Goal: Task Accomplishment & Management: Manage account settings

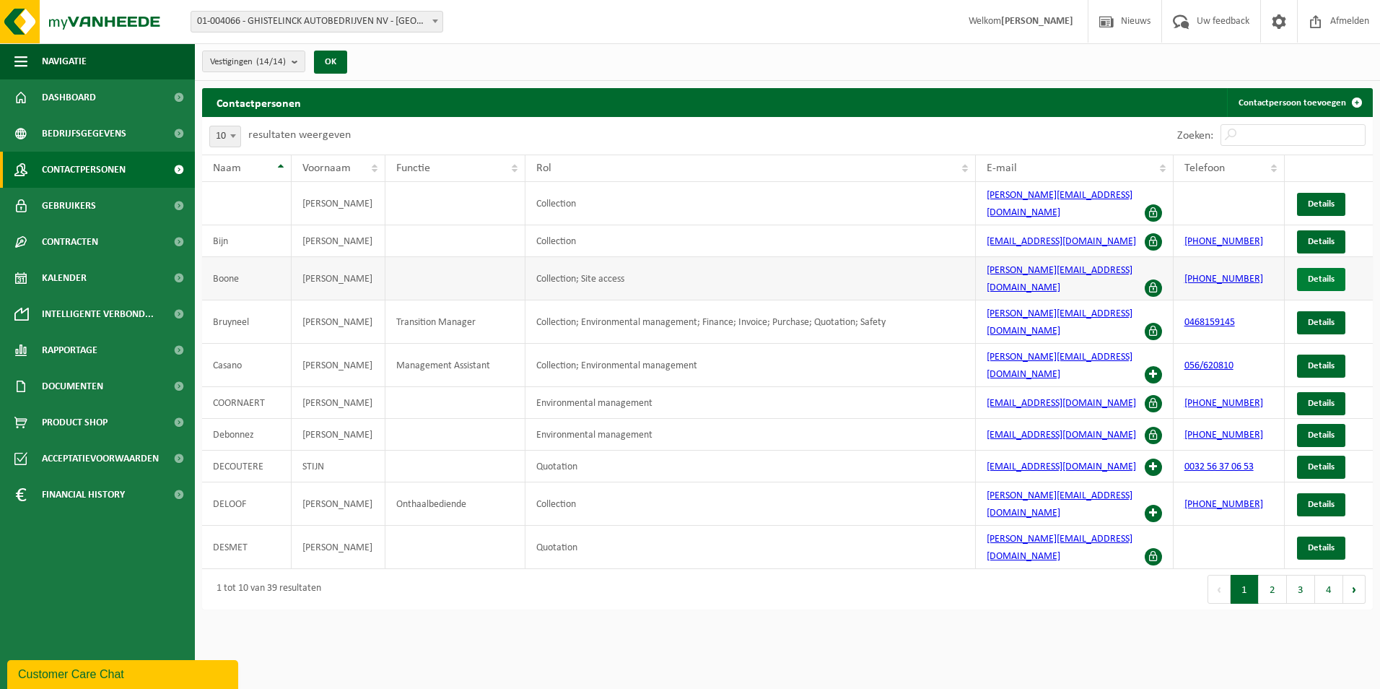
click at [1314, 274] on span "Details" at bounding box center [1321, 278] width 27 height 9
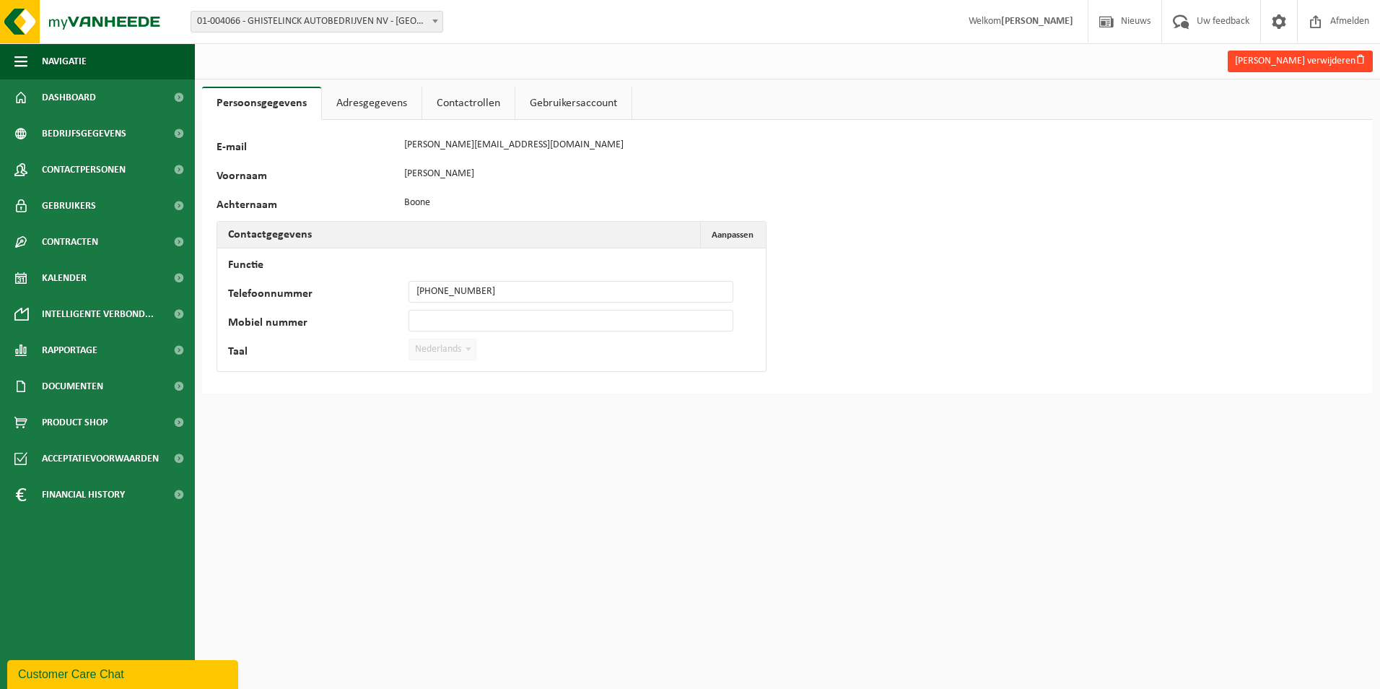
click at [1263, 61] on button "Marc Boone verwijderen" at bounding box center [1300, 62] width 145 height 22
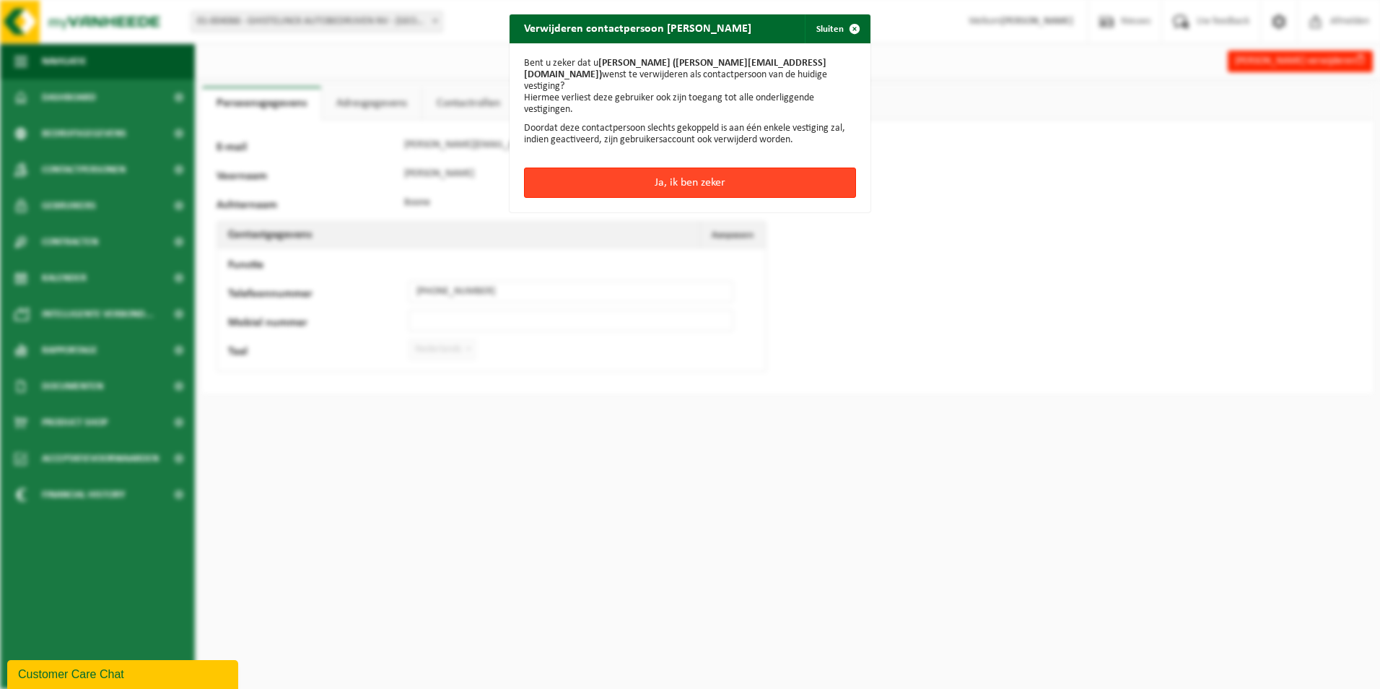
click at [654, 167] on button "Ja, ik ben zeker" at bounding box center [690, 182] width 332 height 30
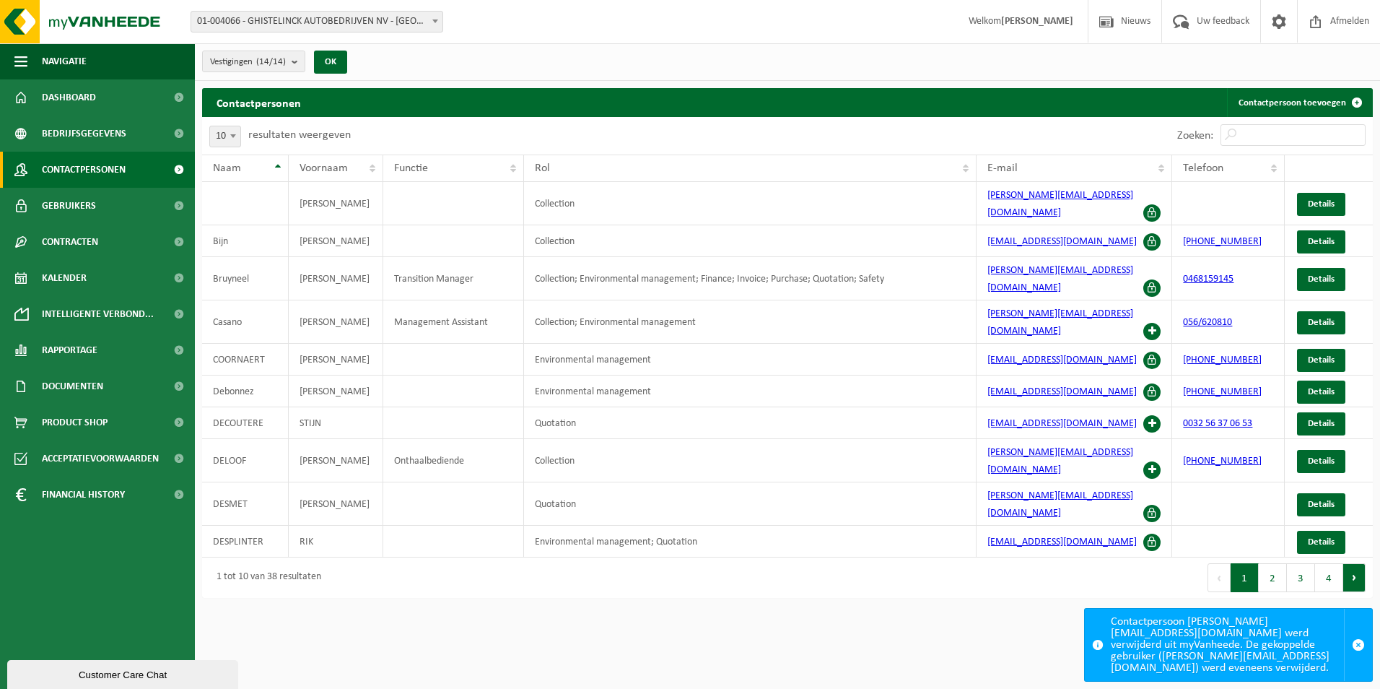
click at [1354, 563] on button "Volgende" at bounding box center [1355, 577] width 22 height 29
